Goal: Task Accomplishment & Management: Complete application form

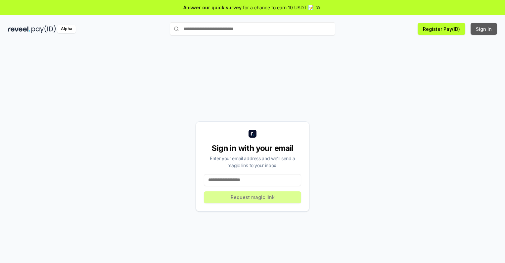
click at [484, 29] on button "Sign In" at bounding box center [484, 29] width 26 height 12
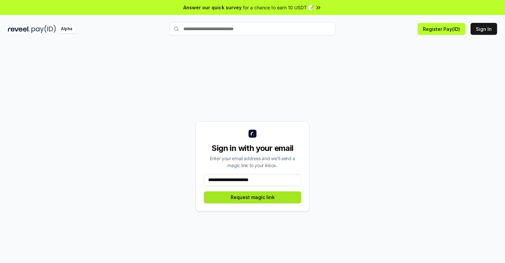
type input "**********"
click at [253, 197] on button "Request magic link" at bounding box center [252, 197] width 97 height 12
